Goal: Information Seeking & Learning: Learn about a topic

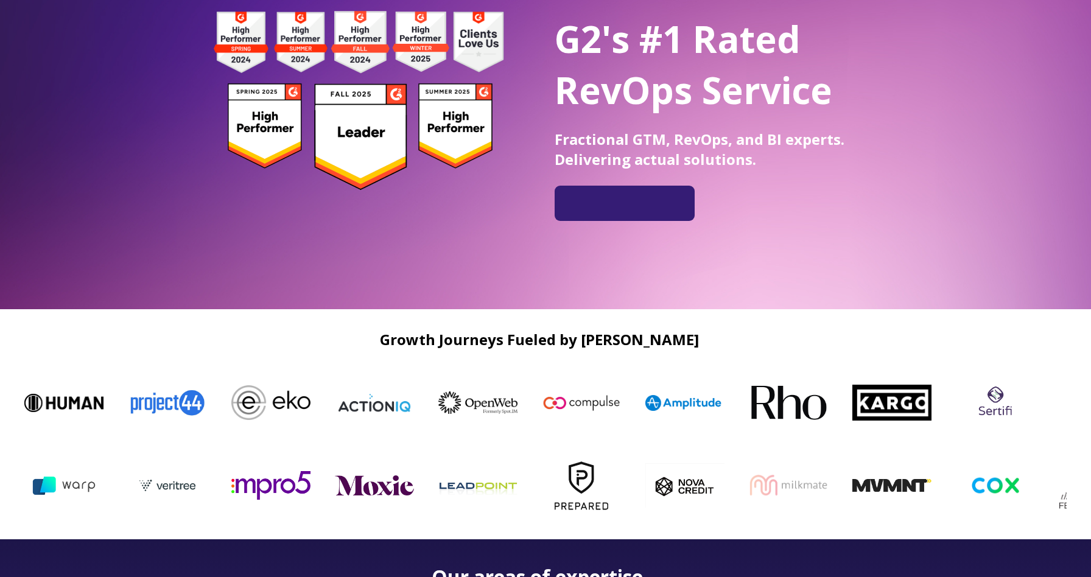
scroll to position [48, 0]
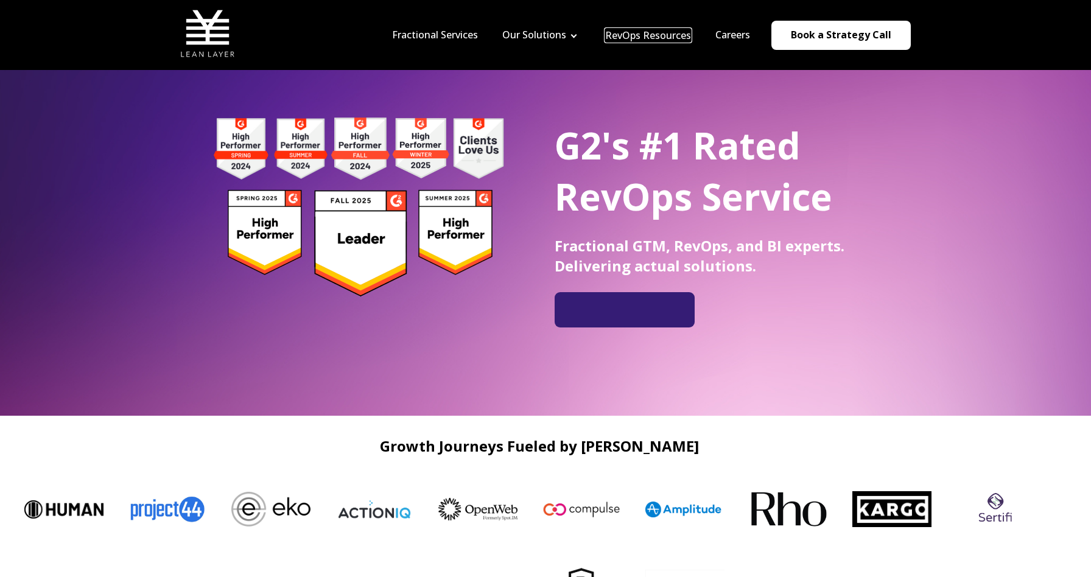
click at [647, 34] on link "RevOps Resources" at bounding box center [648, 35] width 86 height 13
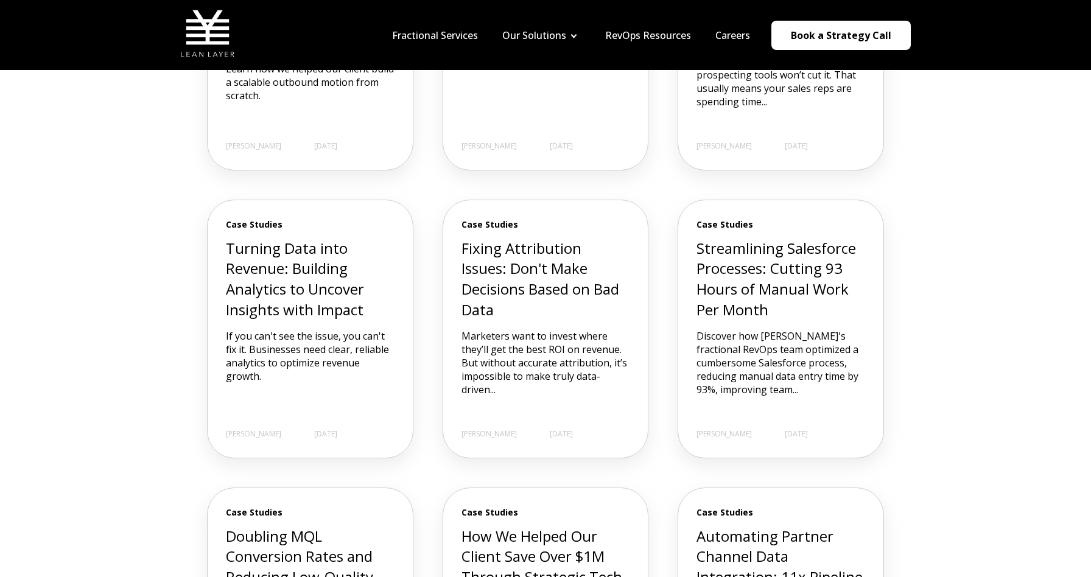
scroll to position [497, 0]
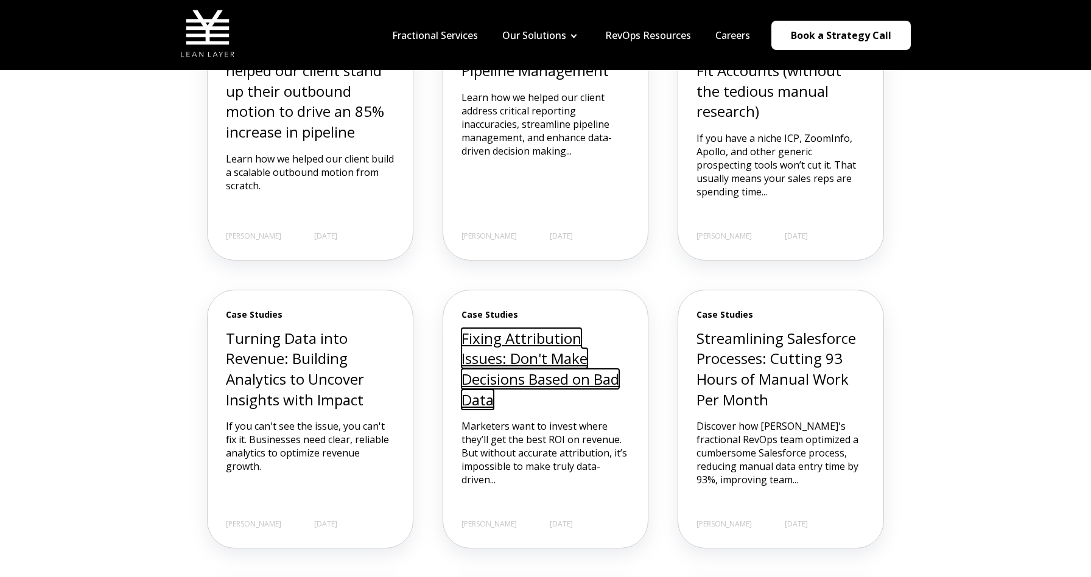
click at [518, 353] on link "Fixing Attribution Issues: Don't Make Decisions Based on Bad Data" at bounding box center [541, 369] width 158 height 82
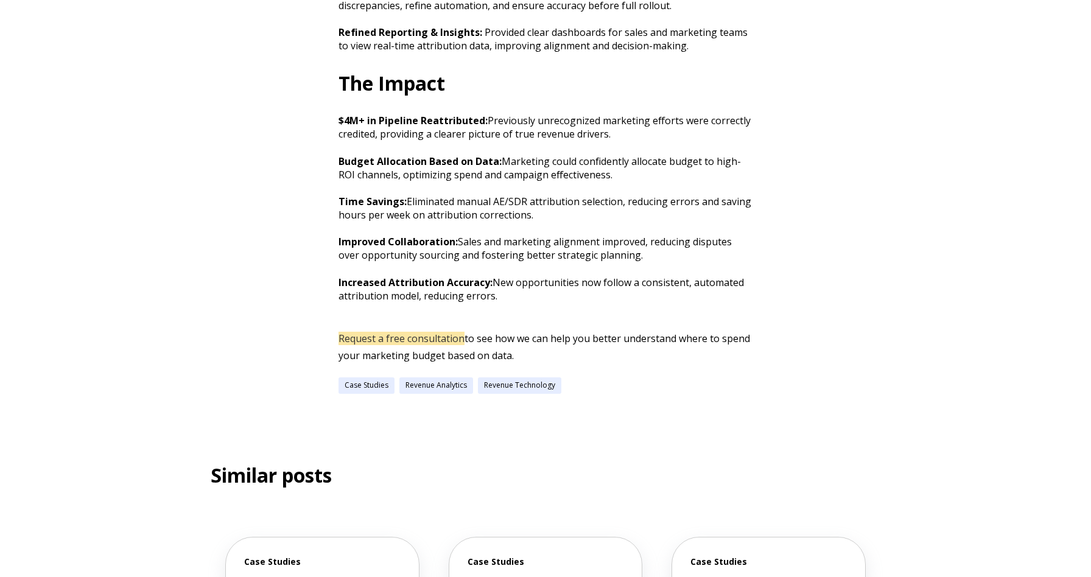
scroll to position [1671, 0]
